Goal: Ask a question

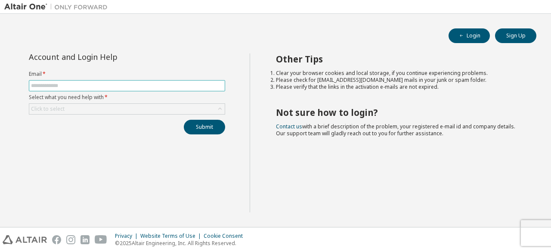
click at [78, 85] on input "text" at bounding box center [127, 85] width 192 height 7
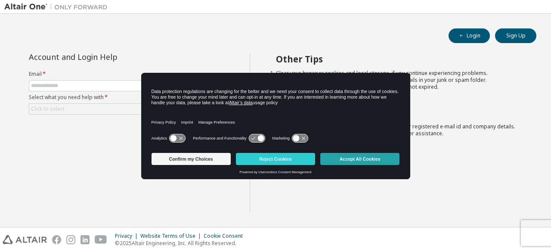
click at [339, 156] on button "Accept All Cookies" at bounding box center [360, 159] width 79 height 12
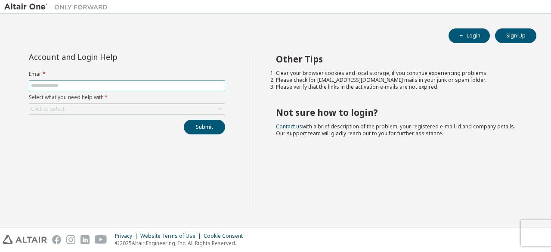
click at [147, 86] on input "text" at bounding box center [127, 85] width 192 height 7
drag, startPoint x: 116, startPoint y: 83, endPoint x: 34, endPoint y: 113, distance: 87.2
click at [34, 113] on form "Email * Select what you need help with * Click to select" at bounding box center [127, 93] width 196 height 44
click at [38, 111] on div "Click to select" at bounding box center [48, 109] width 34 height 7
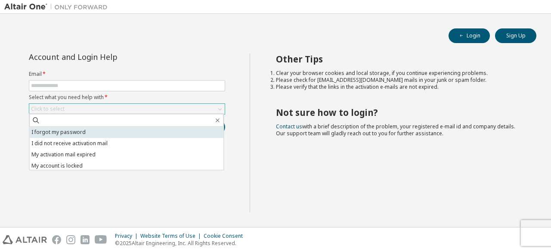
click at [41, 131] on li "I forgot my password" at bounding box center [126, 132] width 194 height 11
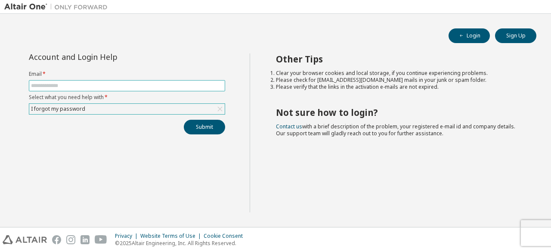
click at [55, 85] on input "text" at bounding box center [127, 85] width 192 height 7
type input "**********"
click at [190, 124] on button "Submit" at bounding box center [204, 127] width 41 height 15
click at [198, 135] on div "**********" at bounding box center [127, 132] width 246 height 159
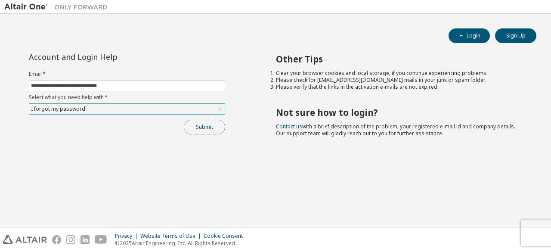
click at [199, 130] on button "Submit" at bounding box center [204, 127] width 41 height 15
